Goal: Information Seeking & Learning: Learn about a topic

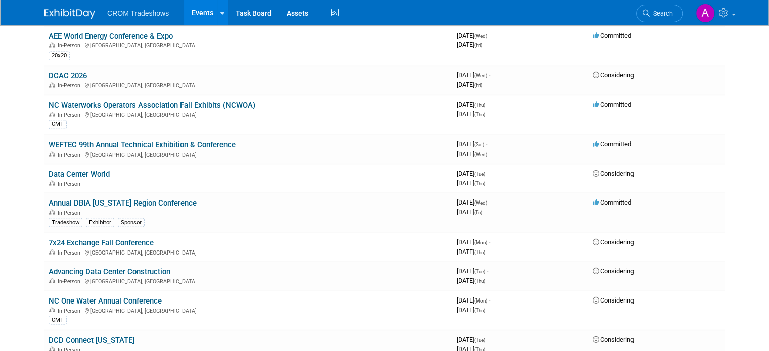
scroll to position [1777, 0]
click at [194, 11] on link "Events" at bounding box center [202, 12] width 37 height 25
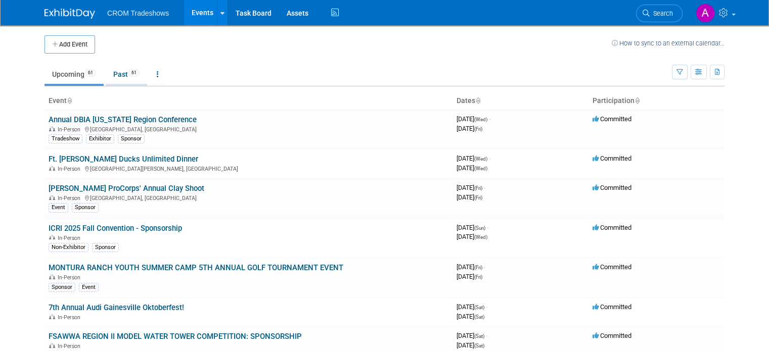
click at [119, 71] on link "Past 61" at bounding box center [126, 74] width 41 height 19
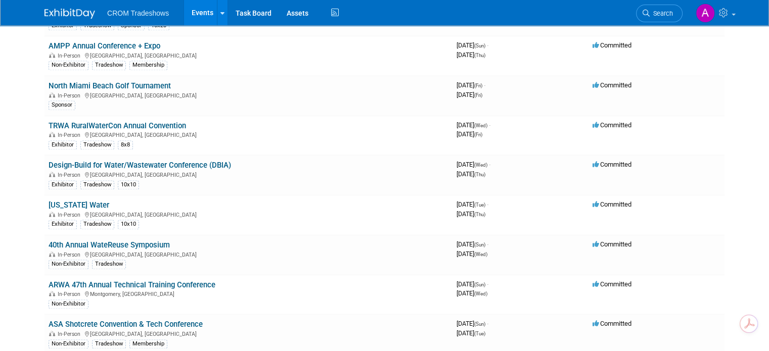
scroll to position [1469, 0]
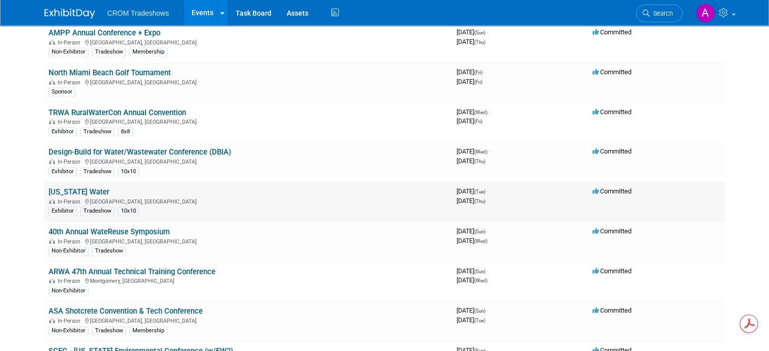
click at [65, 188] on link "[US_STATE] Water" at bounding box center [79, 192] width 61 height 9
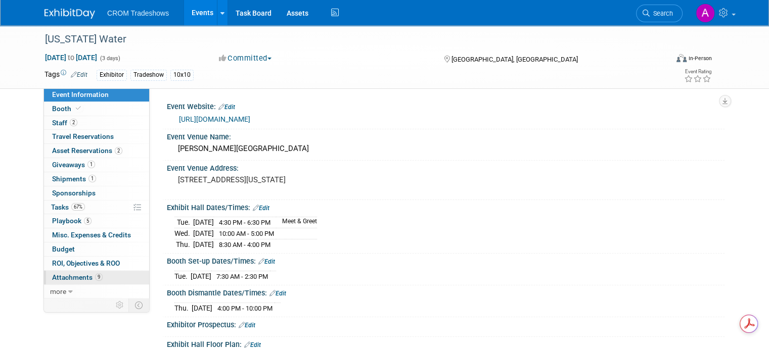
click at [74, 275] on span "Attachments 9" at bounding box center [77, 277] width 51 height 8
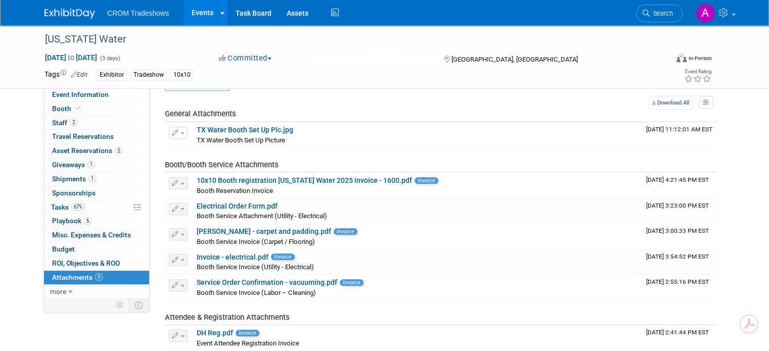
scroll to position [7, 0]
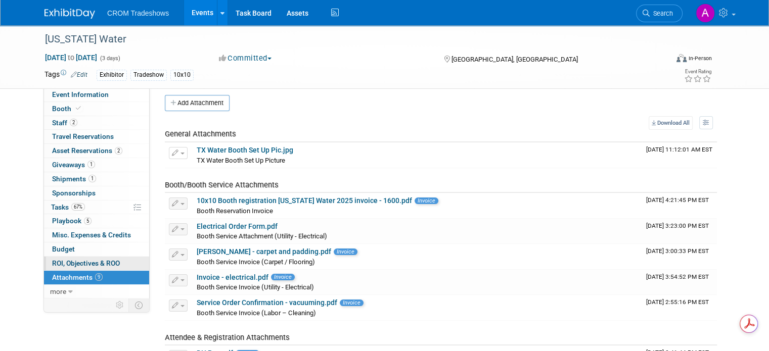
click at [67, 261] on span "ROI, Objectives & ROO 0" at bounding box center [86, 263] width 68 height 8
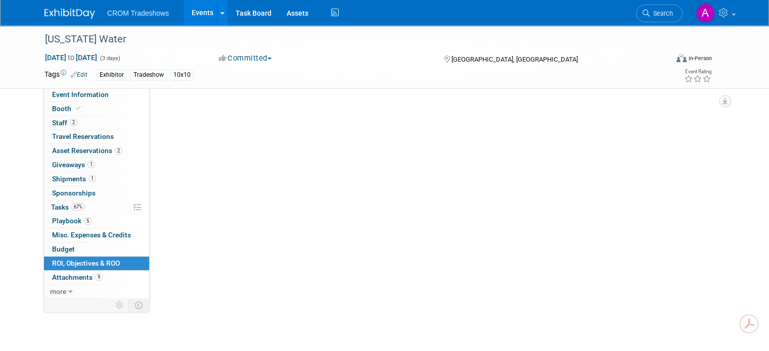
scroll to position [0, 0]
